Goal: Transaction & Acquisition: Purchase product/service

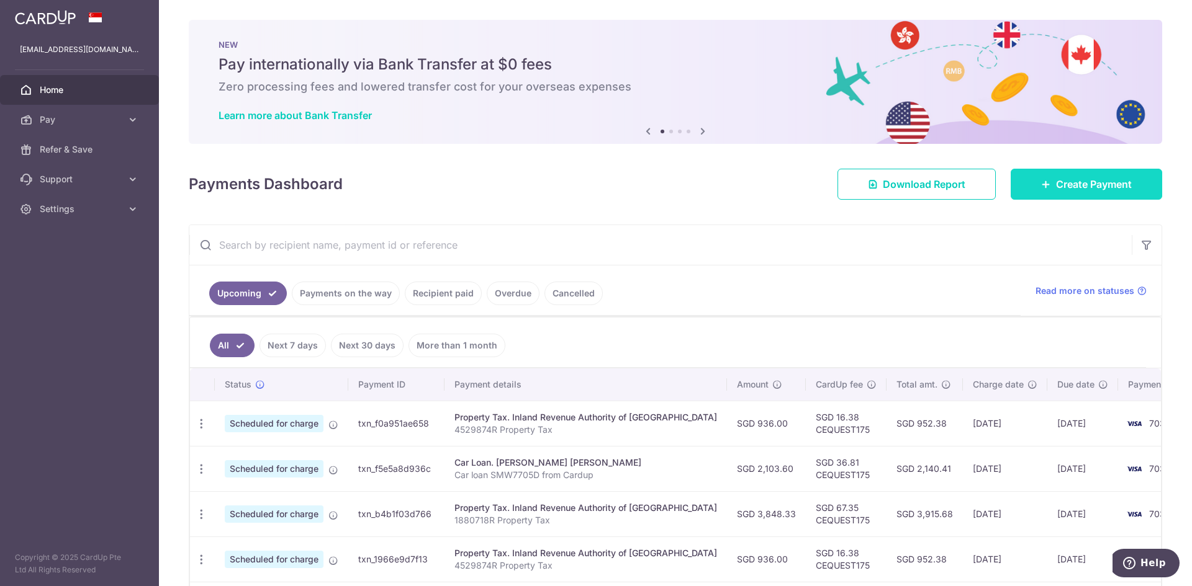
click at [1080, 185] on span "Create Payment" at bounding box center [1094, 184] width 76 height 15
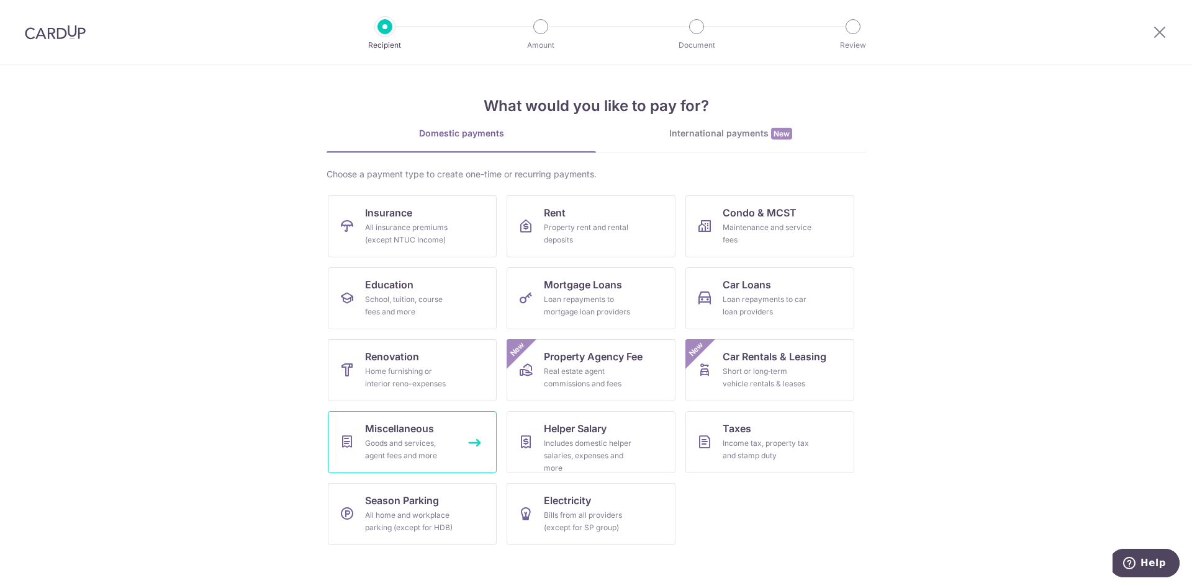
click at [397, 448] on div "Goods and services, agent fees and more" at bounding box center [409, 450] width 89 height 25
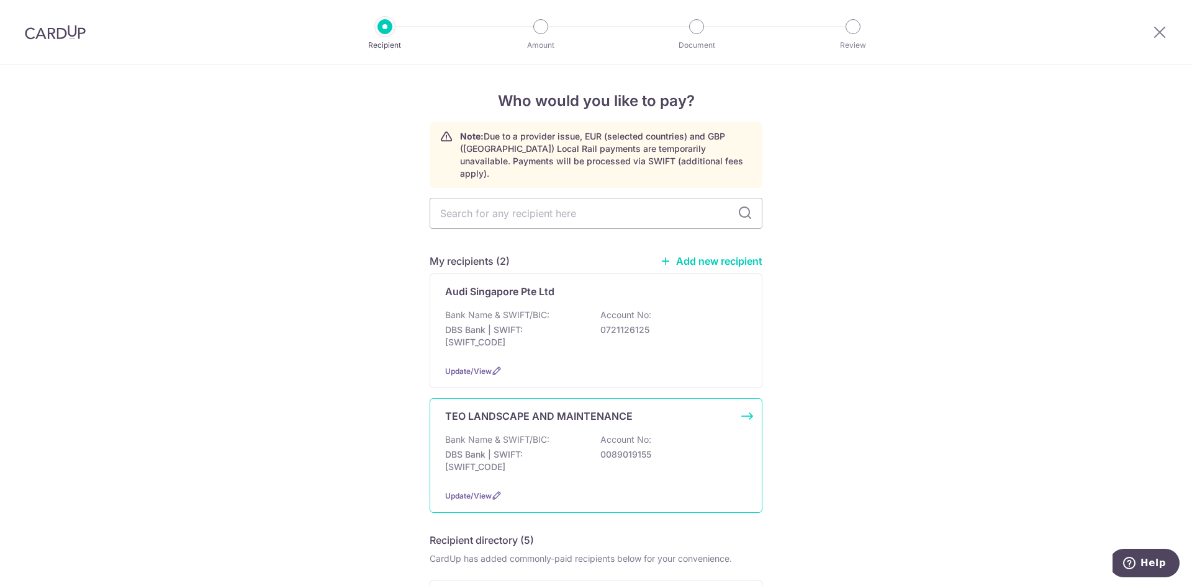
click at [501, 409] on p "TEO LANDSCAPE AND MAINTENANCE" at bounding box center [538, 416] width 187 height 15
click at [559, 409] on p "TEO LANDSCAPE AND MAINTENANCE" at bounding box center [538, 416] width 187 height 15
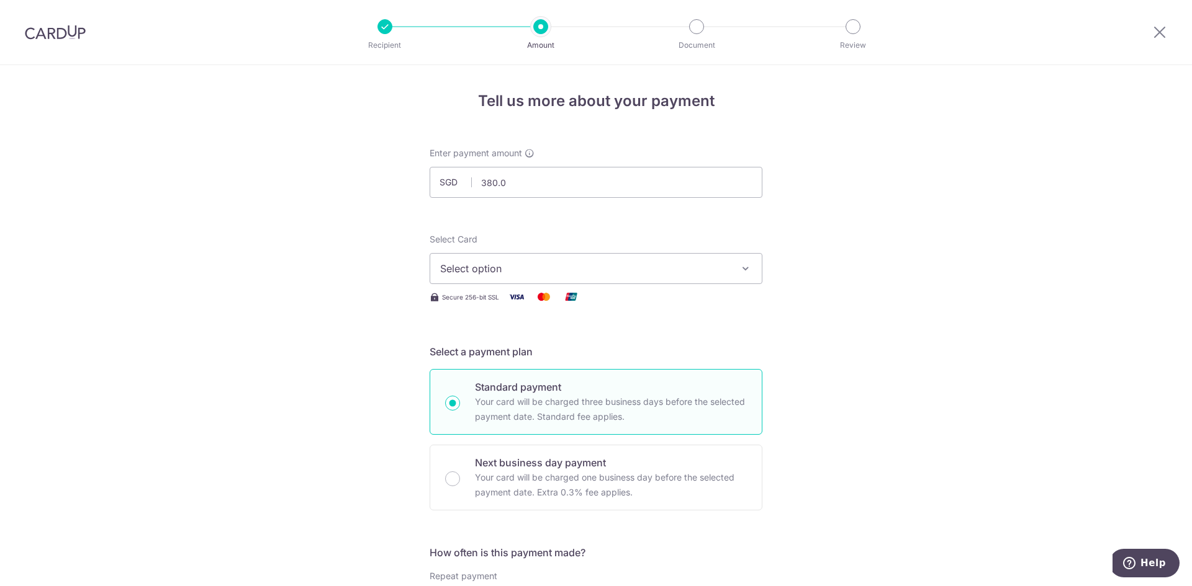
type input "380.00"
drag, startPoint x: 606, startPoint y: 222, endPoint x: 603, endPoint y: 240, distance: 18.3
click at [604, 273] on span "Select option" at bounding box center [584, 268] width 289 height 15
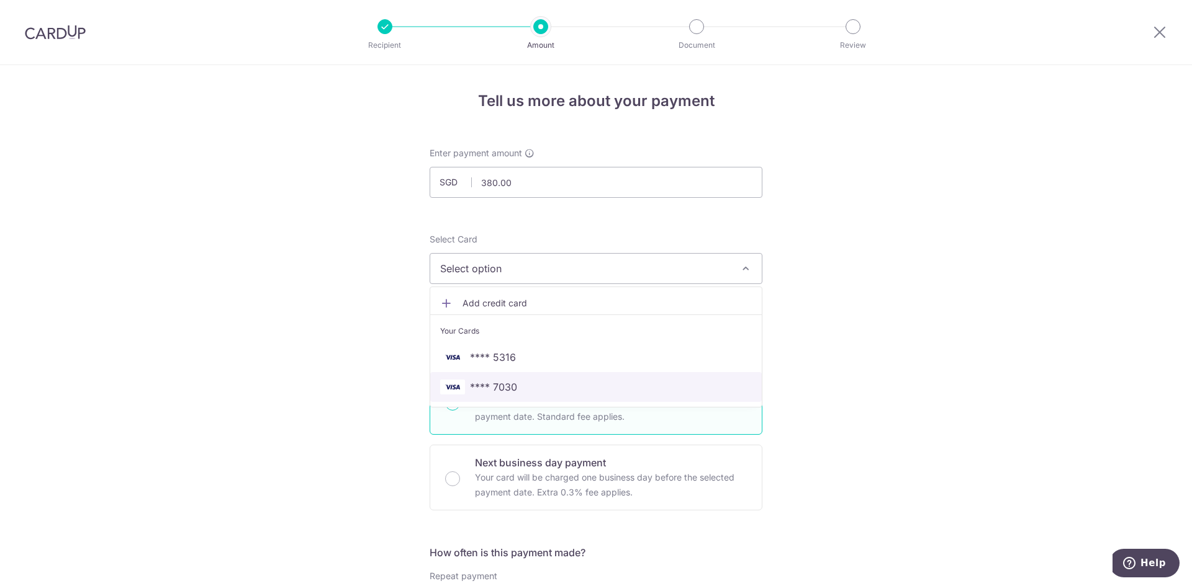
drag, startPoint x: 505, startPoint y: 382, endPoint x: 516, endPoint y: 386, distance: 12.0
click at [505, 382] on span "**** 7030" at bounding box center [493, 387] width 47 height 15
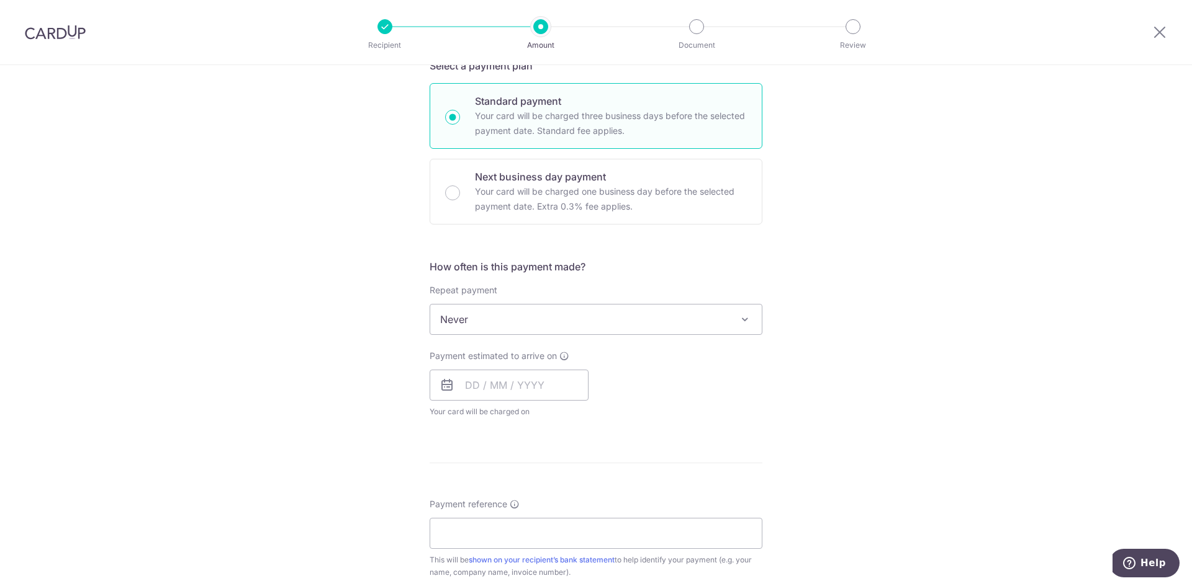
scroll to position [302, 0]
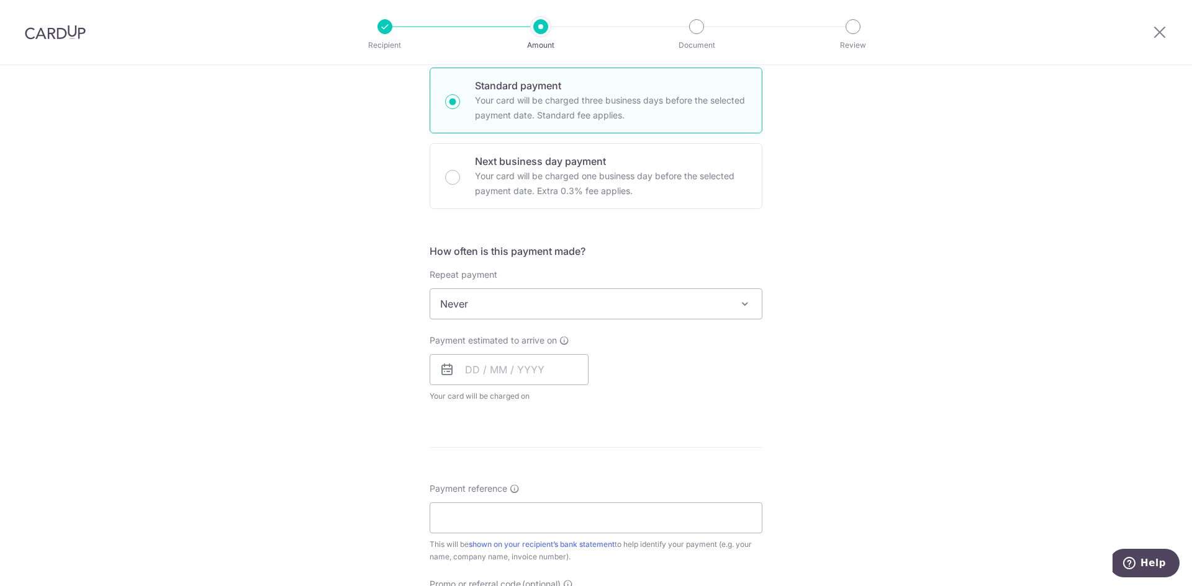
click at [539, 309] on span "Never" at bounding box center [595, 304] width 331 height 30
click at [472, 374] on input "text" at bounding box center [508, 369] width 159 height 31
click at [506, 506] on link "16" at bounding box center [505, 508] width 20 height 20
type input "[DATE]"
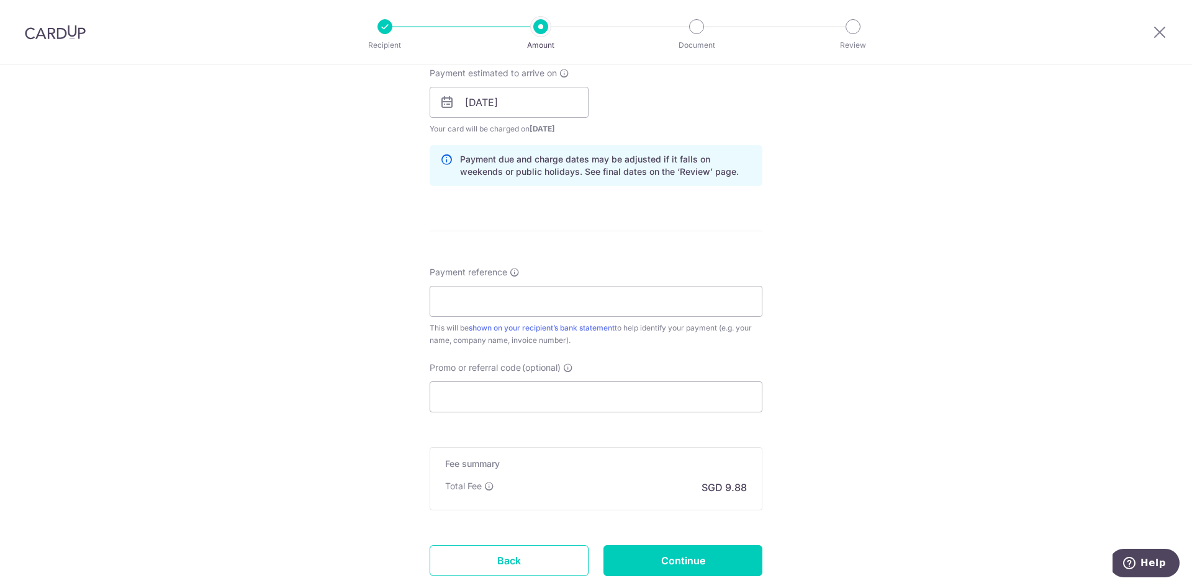
scroll to position [566, 0]
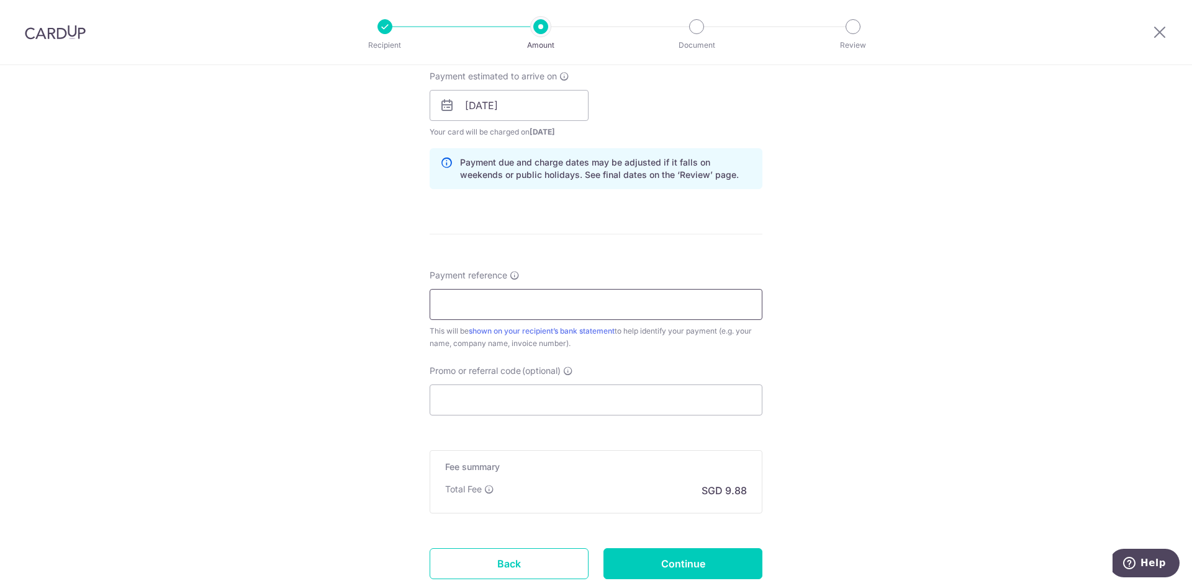
click at [447, 299] on input "Payment reference" at bounding box center [595, 304] width 333 height 31
type input "Inv 1135 and 1136 of 2025"
click at [443, 396] on input "Promo or referral code (optional)" at bounding box center [595, 400] width 333 height 31
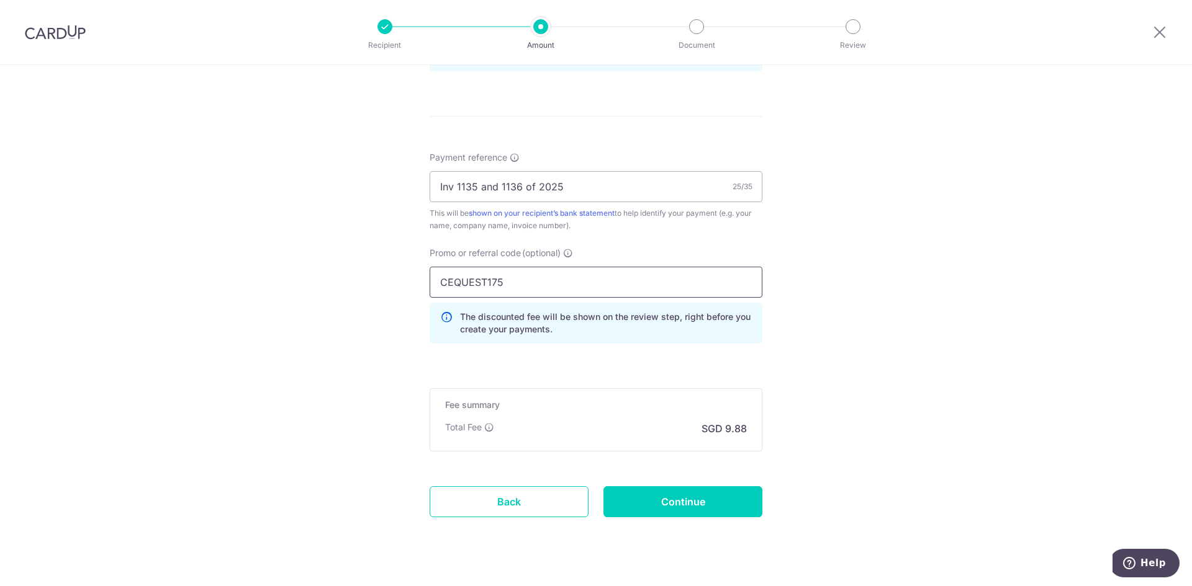
scroll to position [708, 0]
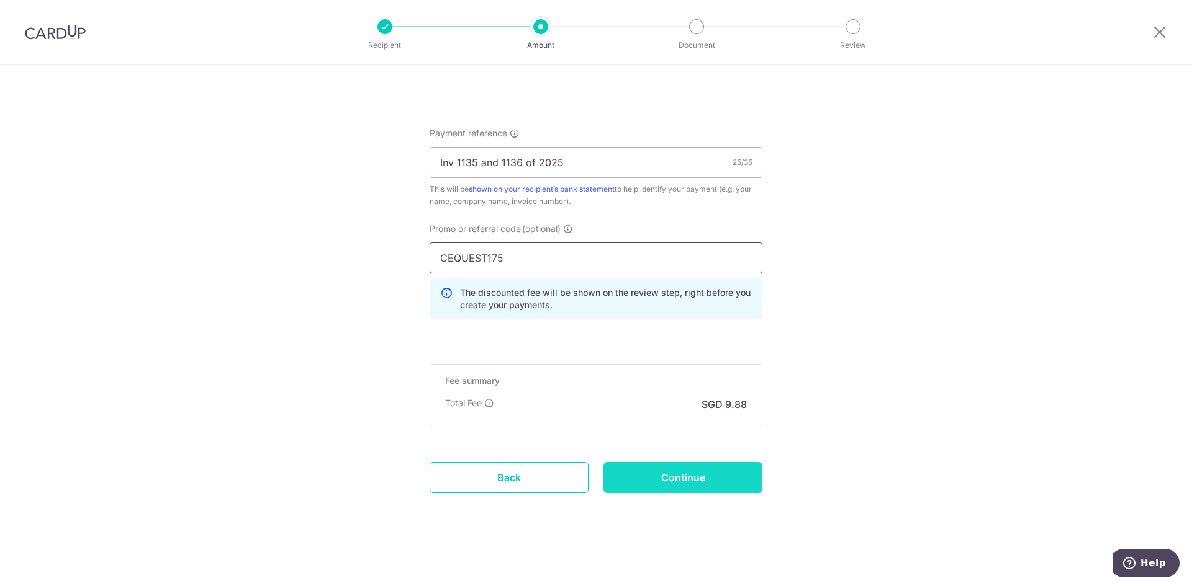
type input "CEQUEST175"
click at [699, 478] on input "Continue" at bounding box center [682, 477] width 159 height 31
type input "Create Schedule"
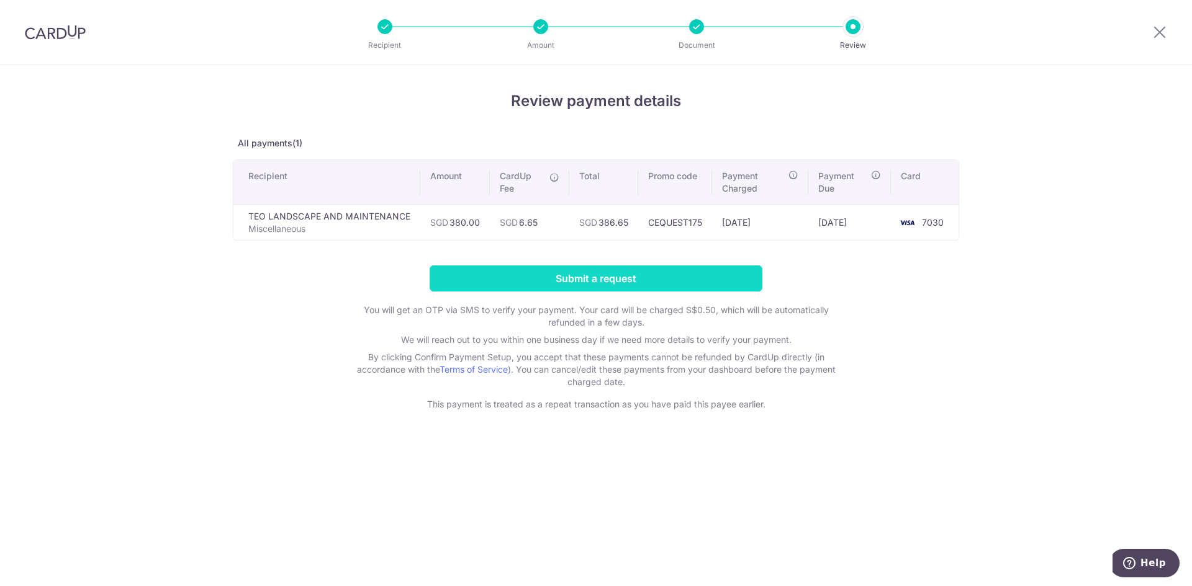
click at [595, 277] on input "Submit a request" at bounding box center [595, 279] width 333 height 26
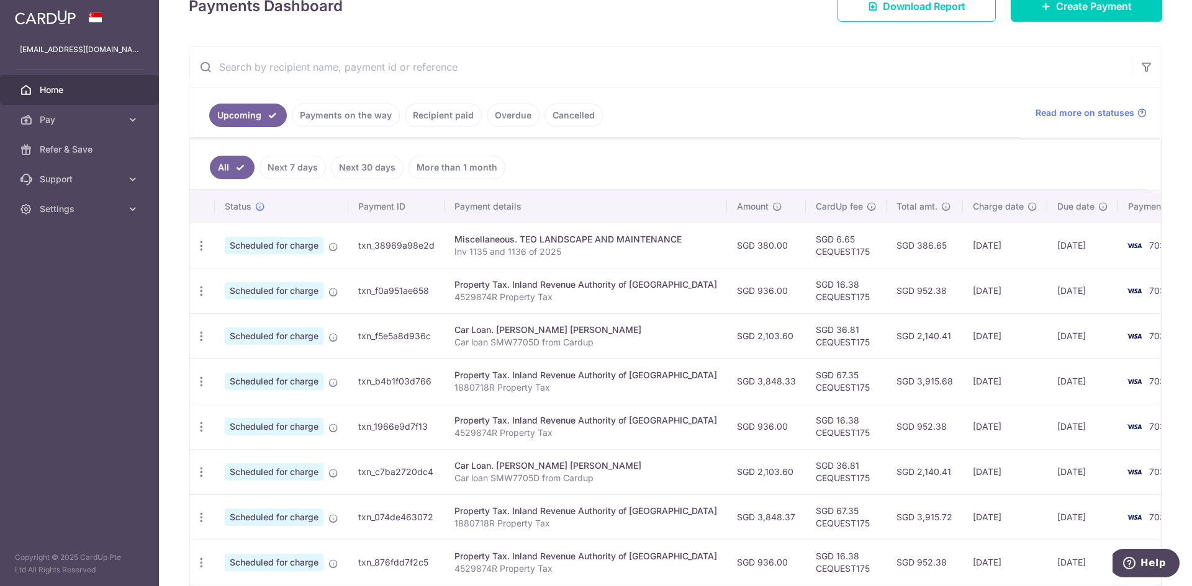
scroll to position [194, 0]
click at [519, 116] on link "Overdue" at bounding box center [513, 115] width 53 height 24
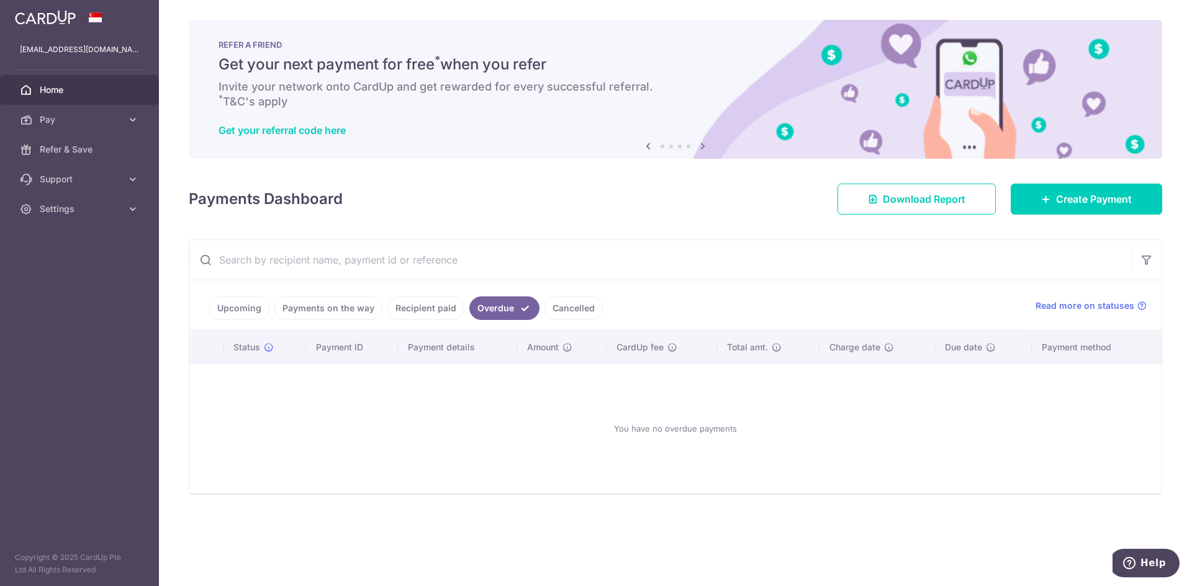
click at [568, 306] on link "Cancelled" at bounding box center [573, 309] width 58 height 24
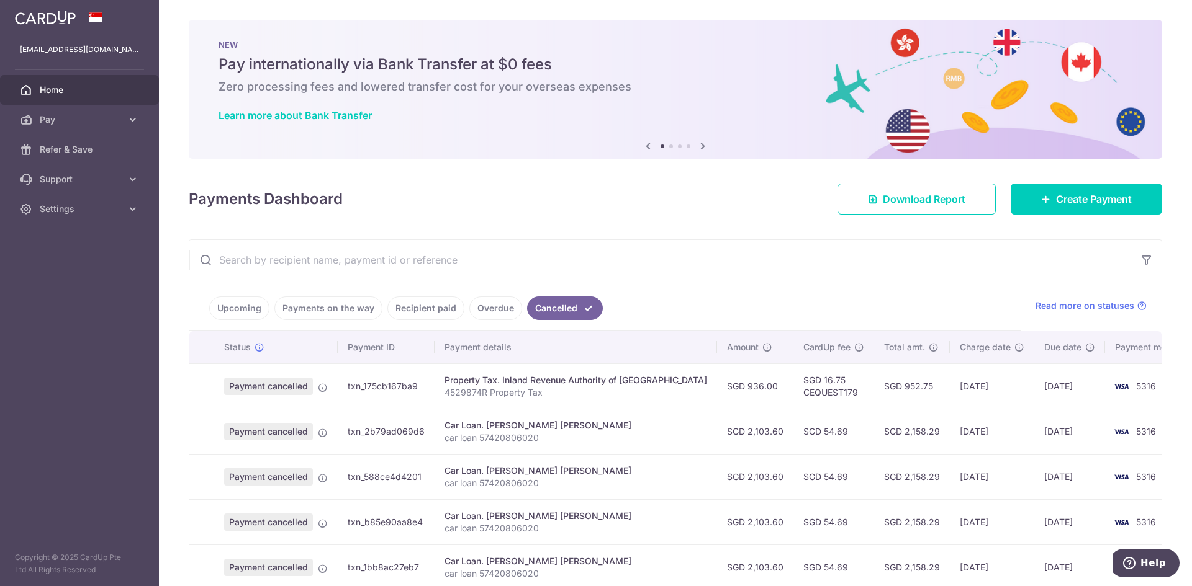
scroll to position [320, 0]
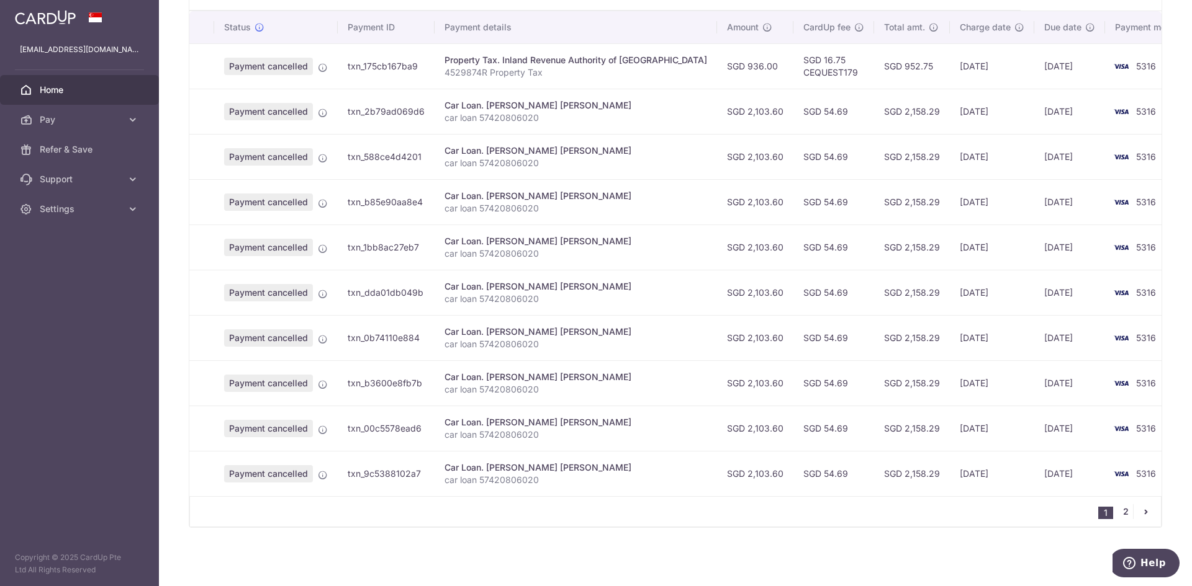
click at [1120, 513] on link "2" at bounding box center [1125, 512] width 15 height 15
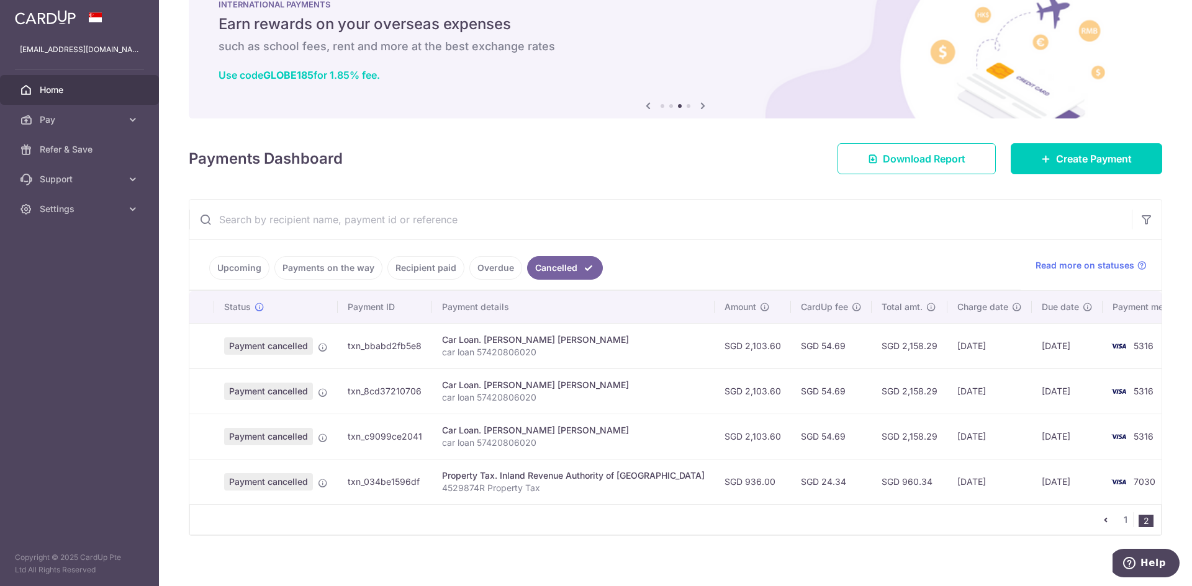
scroll to position [48, 0]
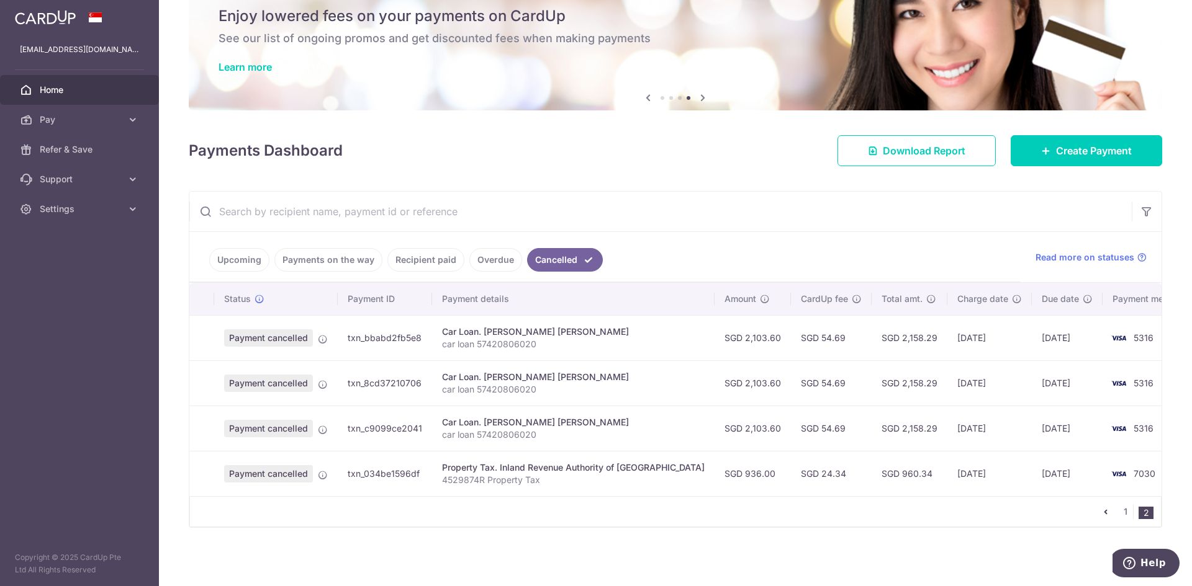
click at [253, 259] on link "Upcoming" at bounding box center [239, 260] width 60 height 24
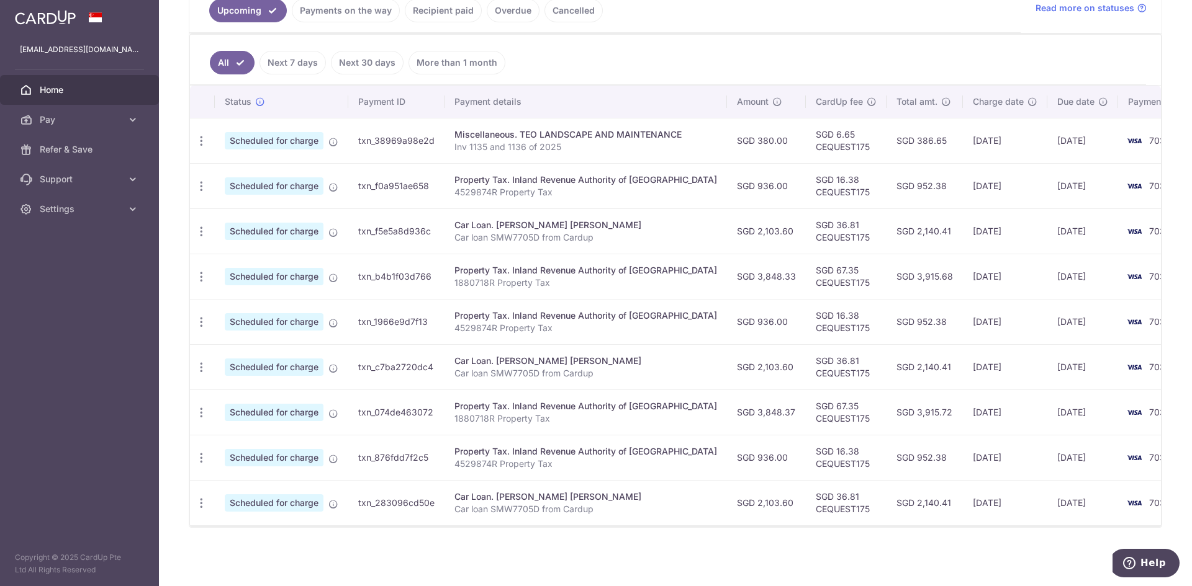
scroll to position [0, 0]
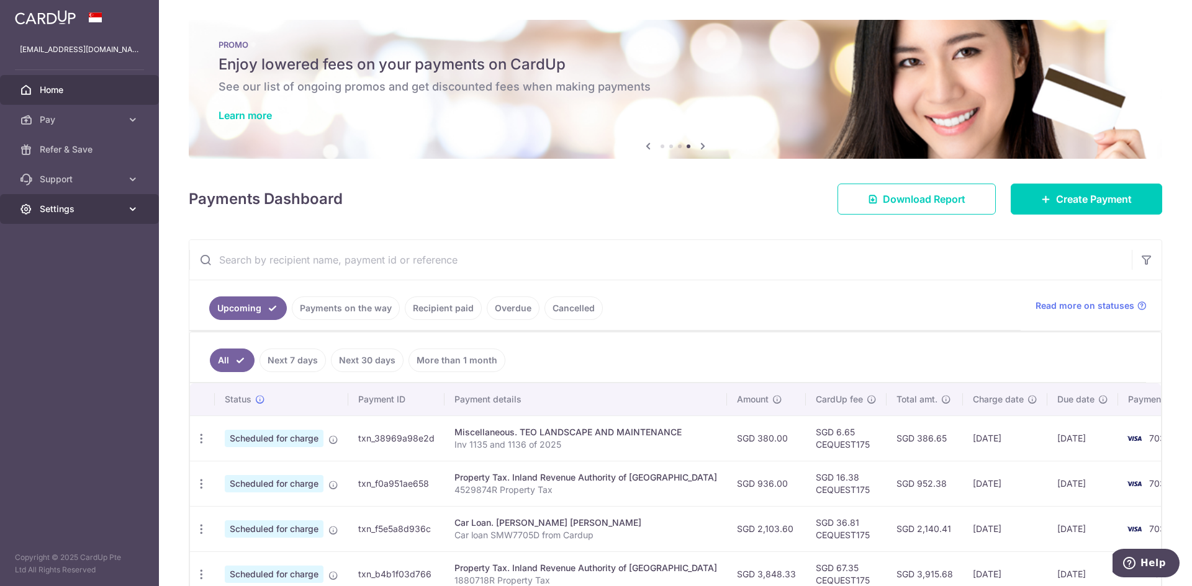
click at [47, 205] on span "Settings" at bounding box center [81, 209] width 82 height 12
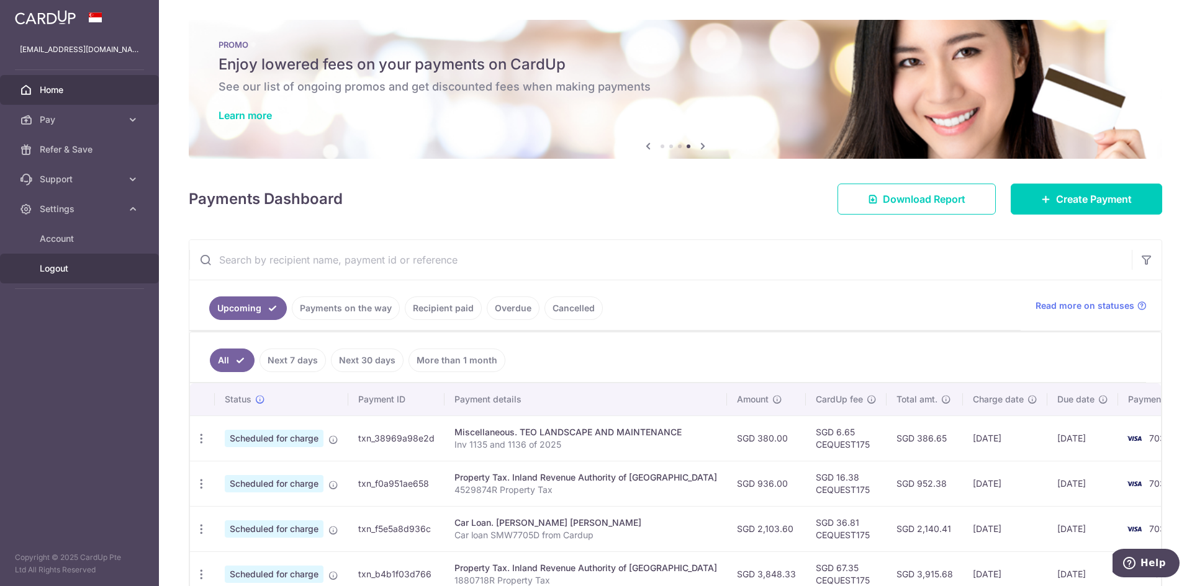
click at [49, 270] on span "Logout" at bounding box center [81, 269] width 82 height 12
